Goal: Information Seeking & Learning: Find specific fact

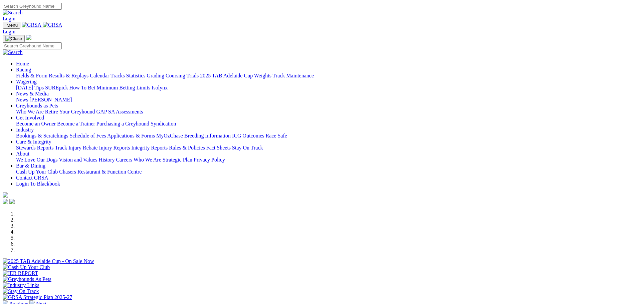
click at [62, 7] on input "Search" at bounding box center [32, 6] width 59 height 7
type input "see you smile"
click at [23, 10] on img at bounding box center [13, 13] width 20 height 6
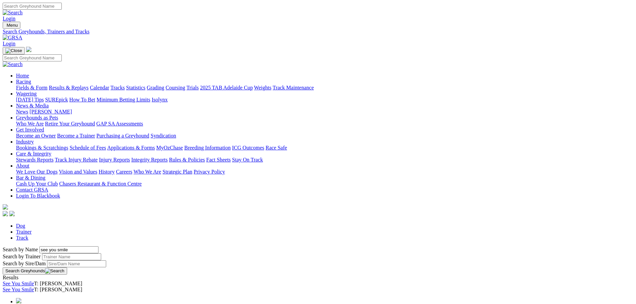
click at [34, 281] on link "See You Smile" at bounding box center [18, 284] width 31 height 6
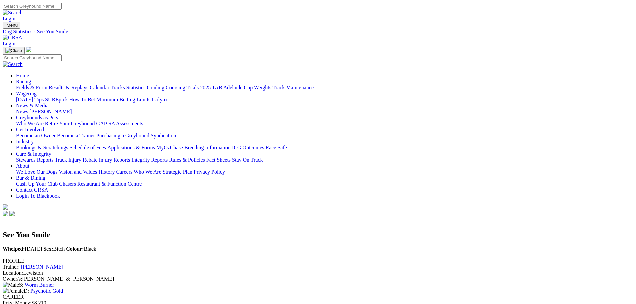
click at [62, 10] on input "Search" at bounding box center [32, 6] width 59 height 7
type input "explicit"
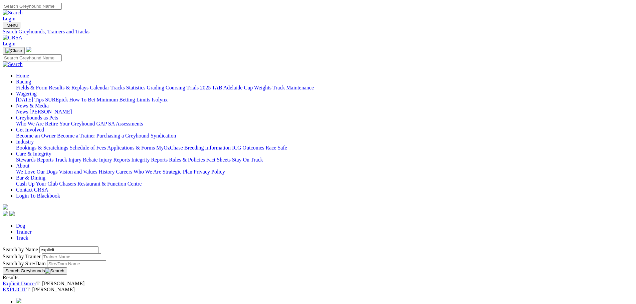
click at [26, 287] on link "EXPLICIT" at bounding box center [15, 290] width 24 height 6
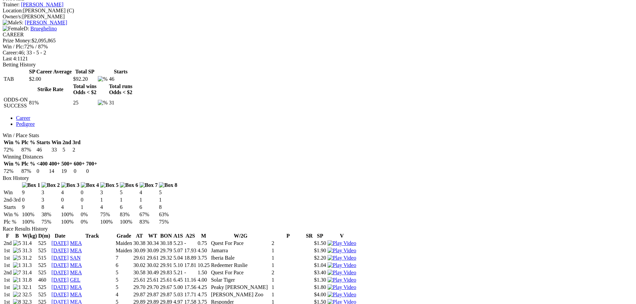
scroll to position [266, 0]
